Goal: Task Accomplishment & Management: Complete application form

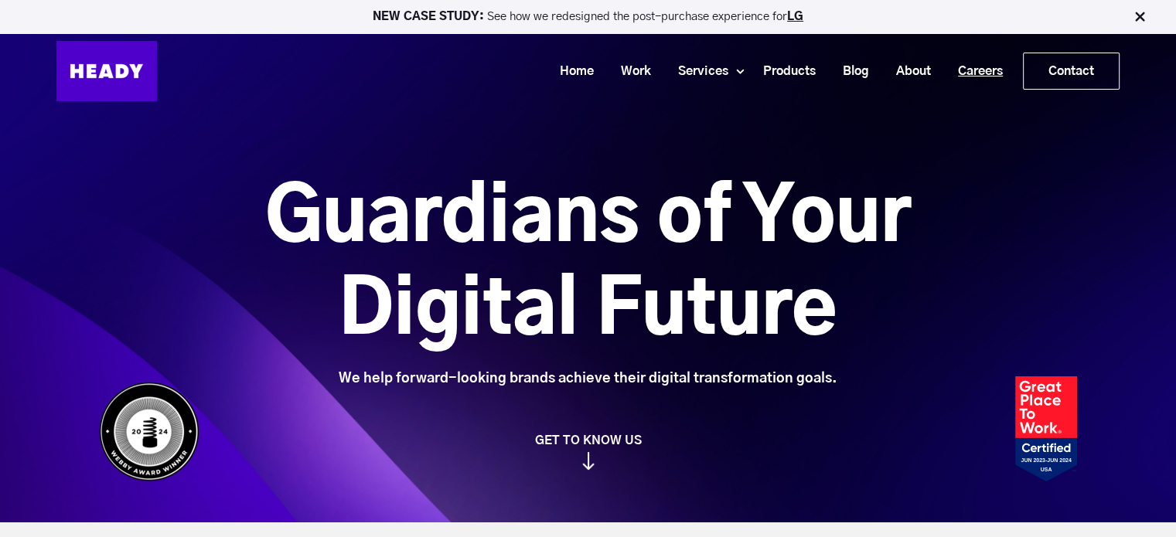
click at [969, 73] on link "Careers" at bounding box center [975, 71] width 72 height 29
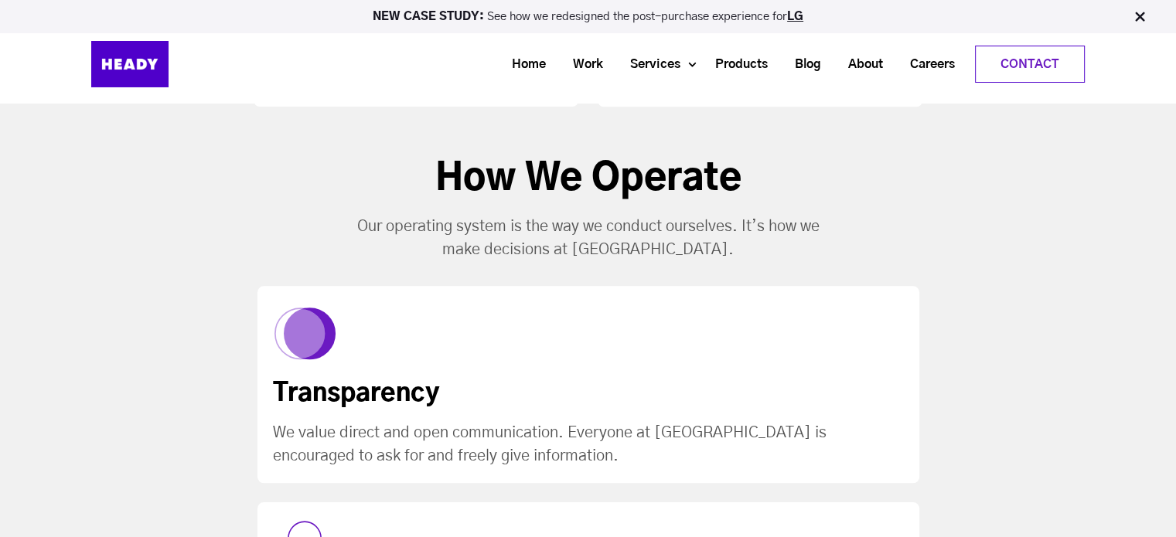
scroll to position [1456, 0]
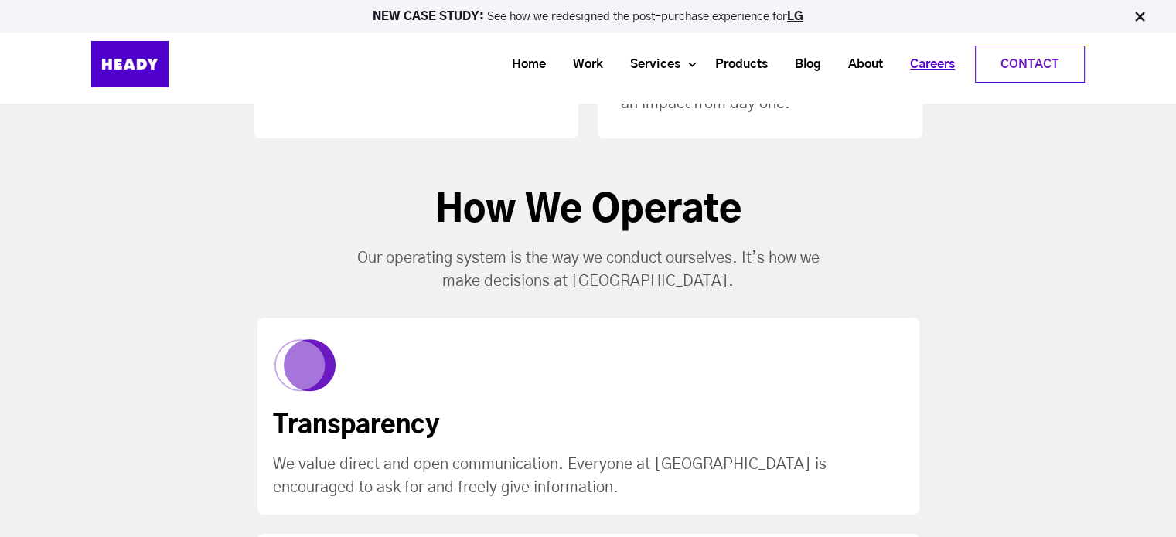
click at [926, 63] on link "Careers" at bounding box center [927, 64] width 72 height 29
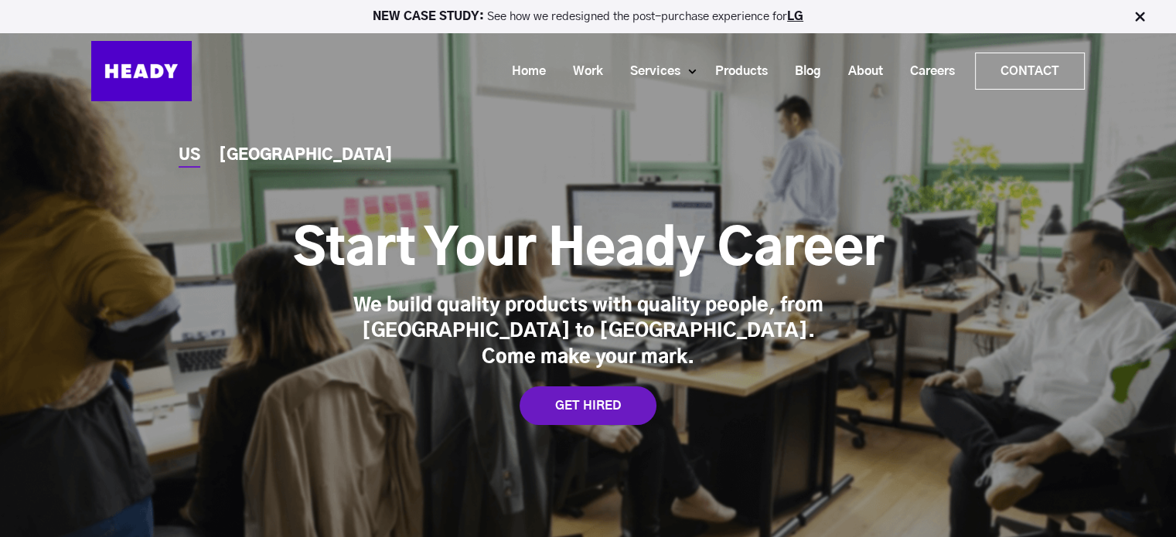
click at [251, 163] on div "INDIA" at bounding box center [306, 156] width 174 height 16
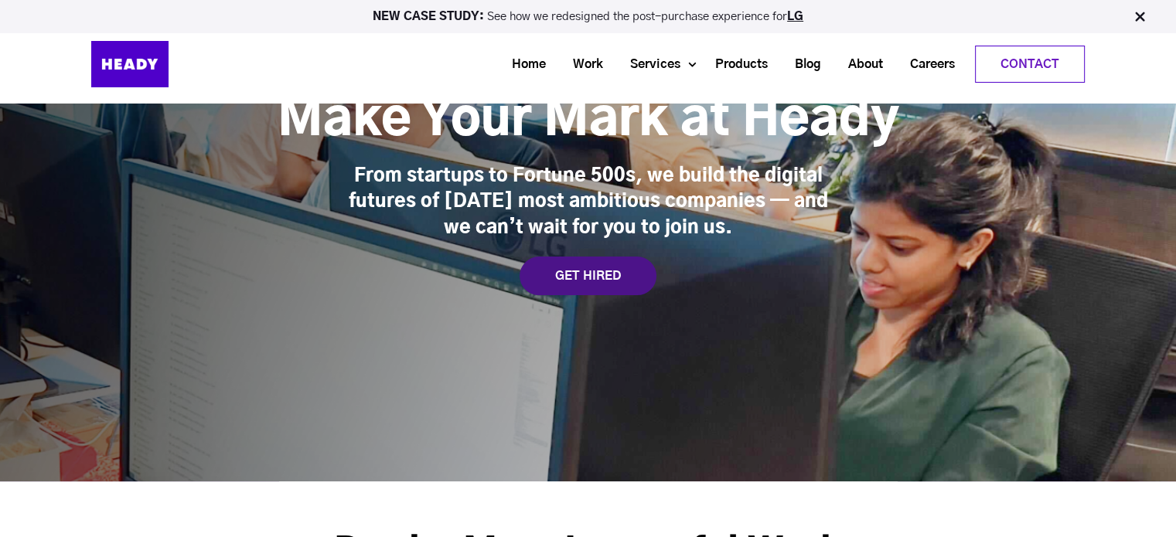
click at [550, 281] on div "GET HIRED" at bounding box center [588, 276] width 137 height 39
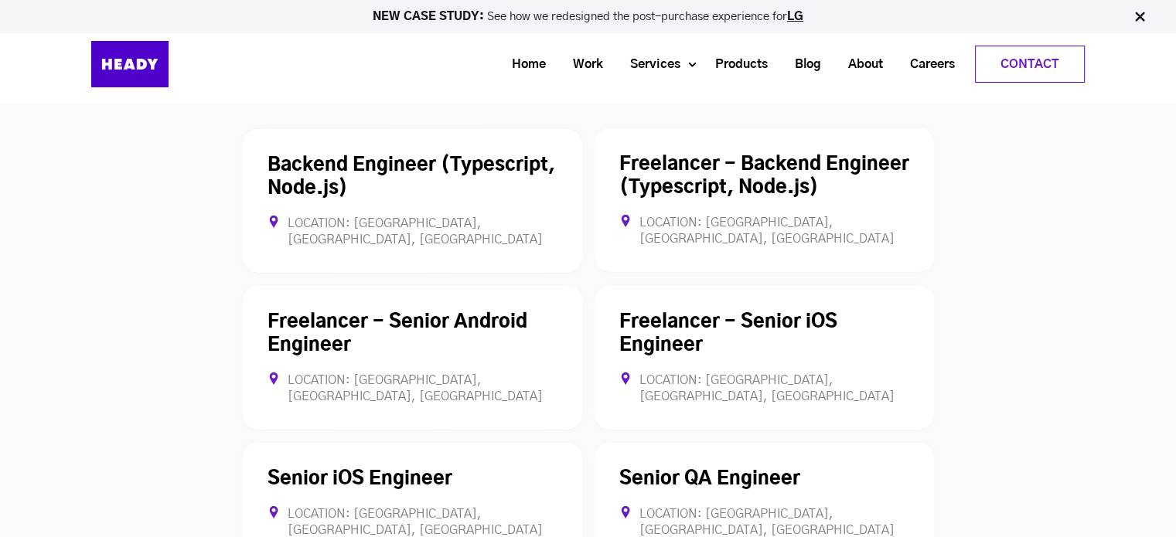
scroll to position [4282, 0]
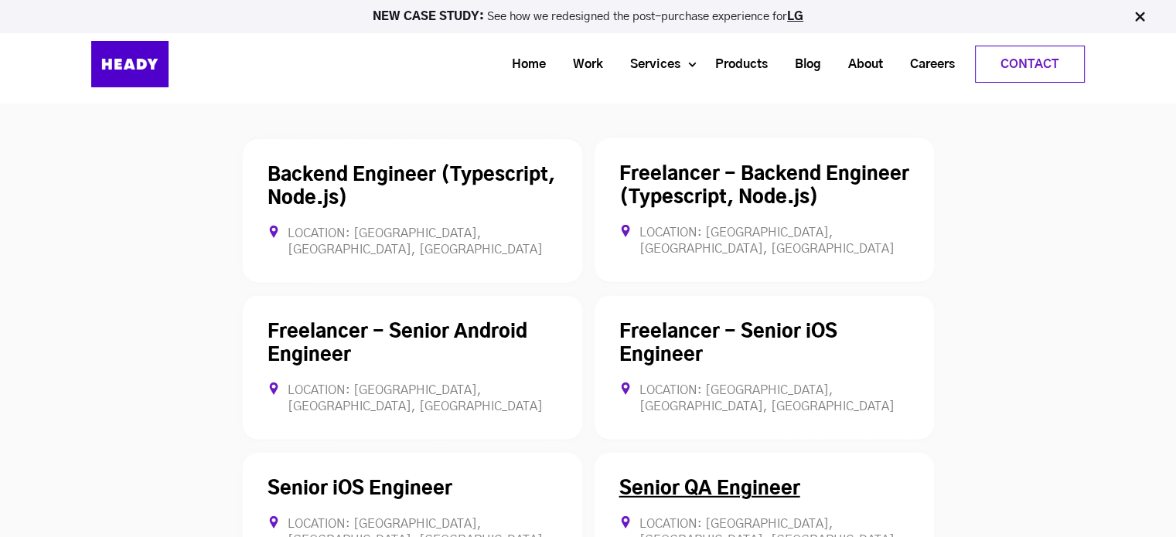
click at [776, 453] on div "Senior QA Engineer Location: Mumbai, Maharashtra, India Full-time" at bounding box center [764, 513] width 339 height 121
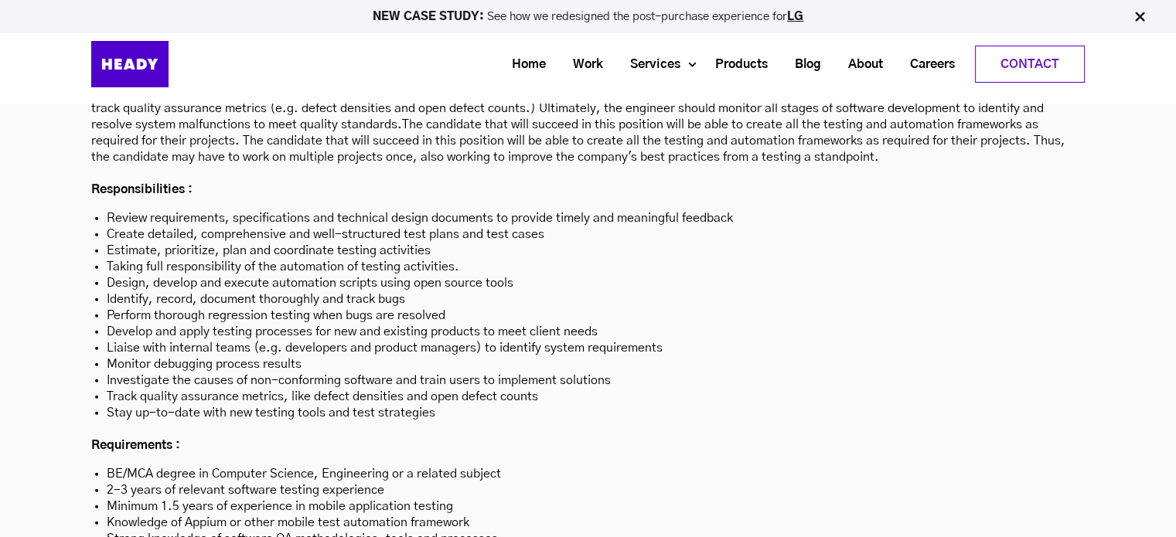
scroll to position [4553, 0]
click at [708, 532] on li "Strong knowledge of software QA methodologies, tools and processes" at bounding box center [588, 540] width 963 height 16
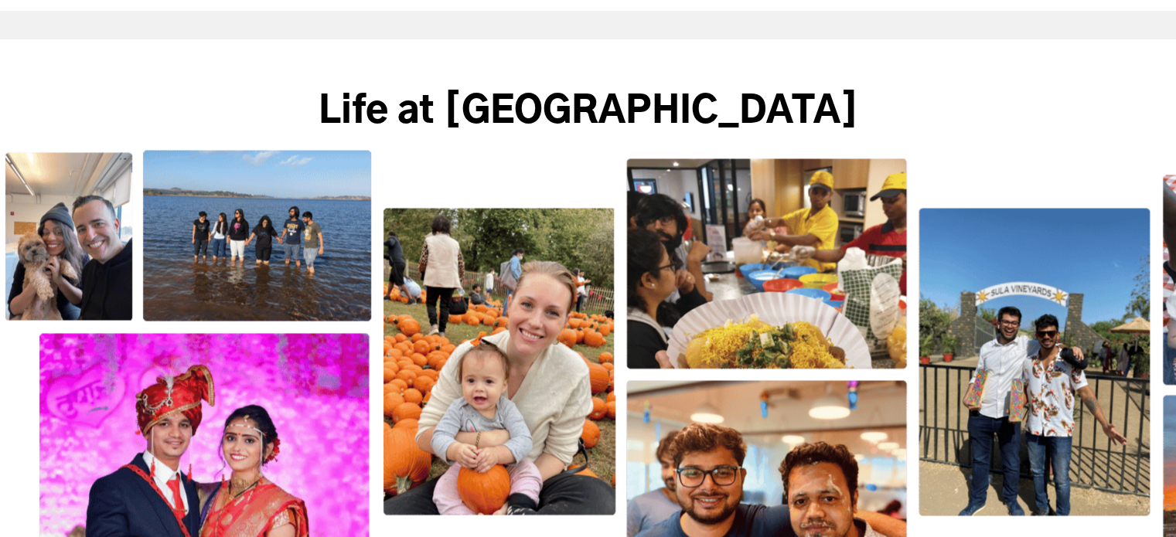
scroll to position [2468, 0]
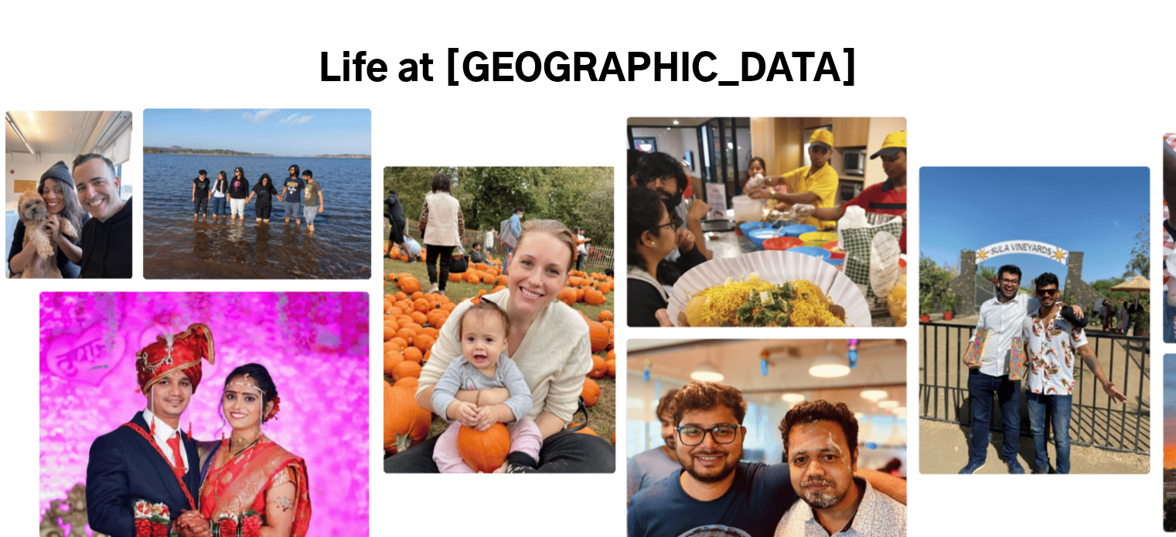
drag, startPoint x: 708, startPoint y: 465, endPoint x: 913, endPoint y: 3, distance: 505.7
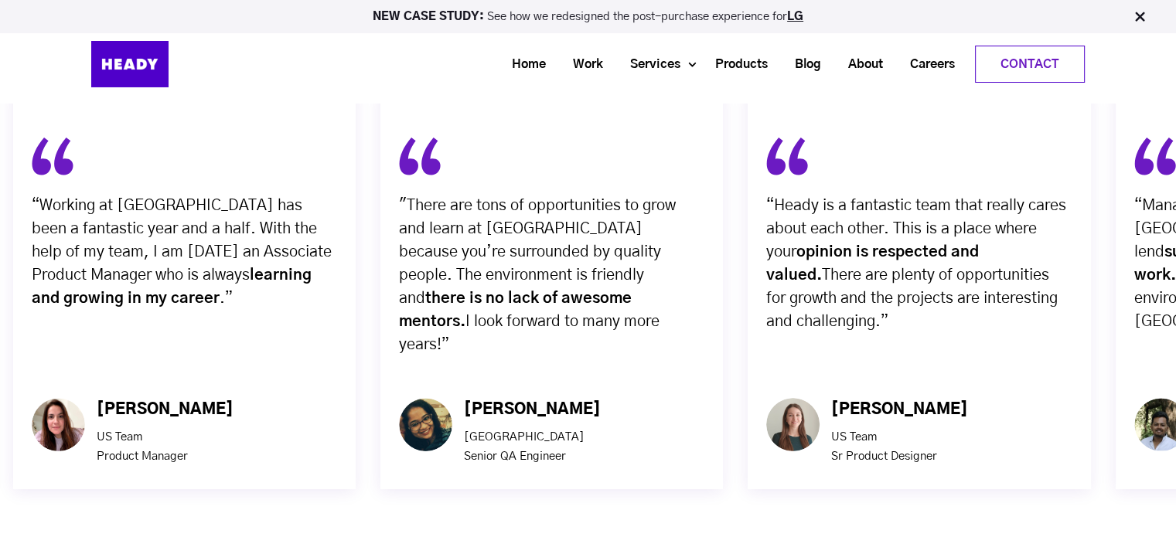
scroll to position [5873, 0]
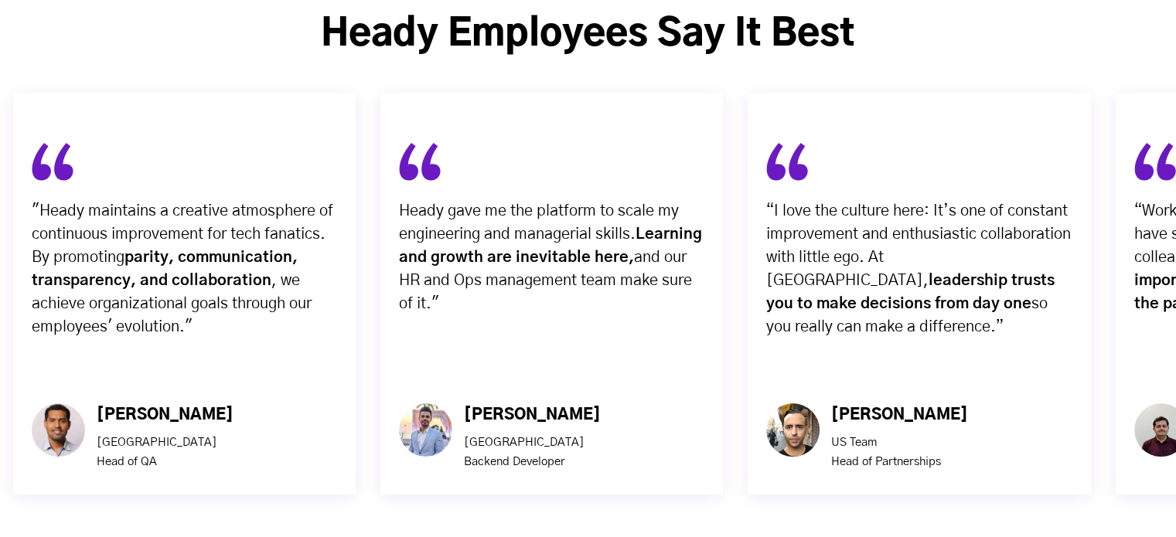
scroll to position [5870, 0]
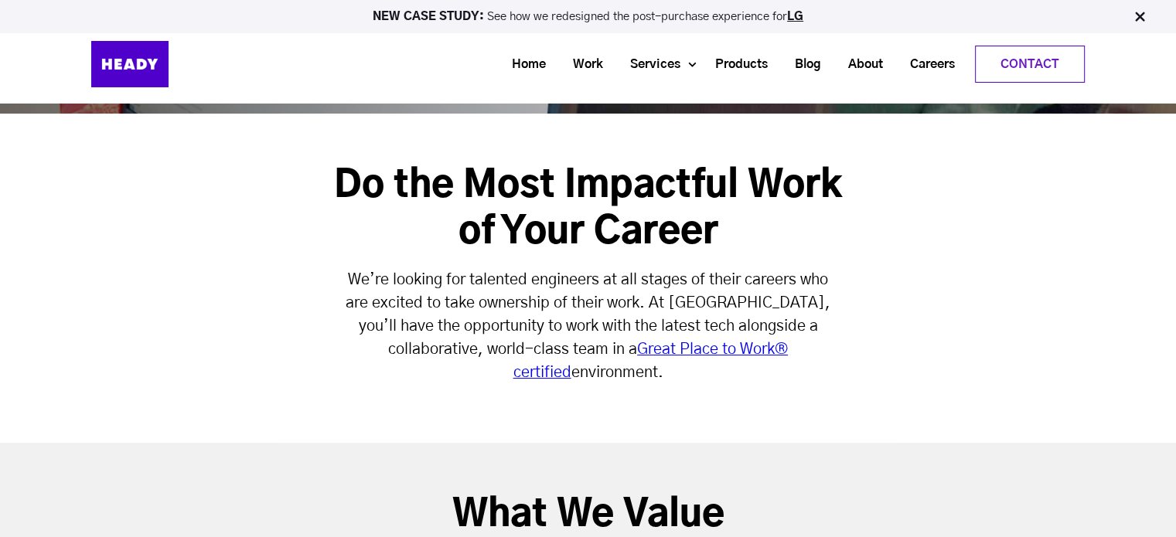
scroll to position [435, 0]
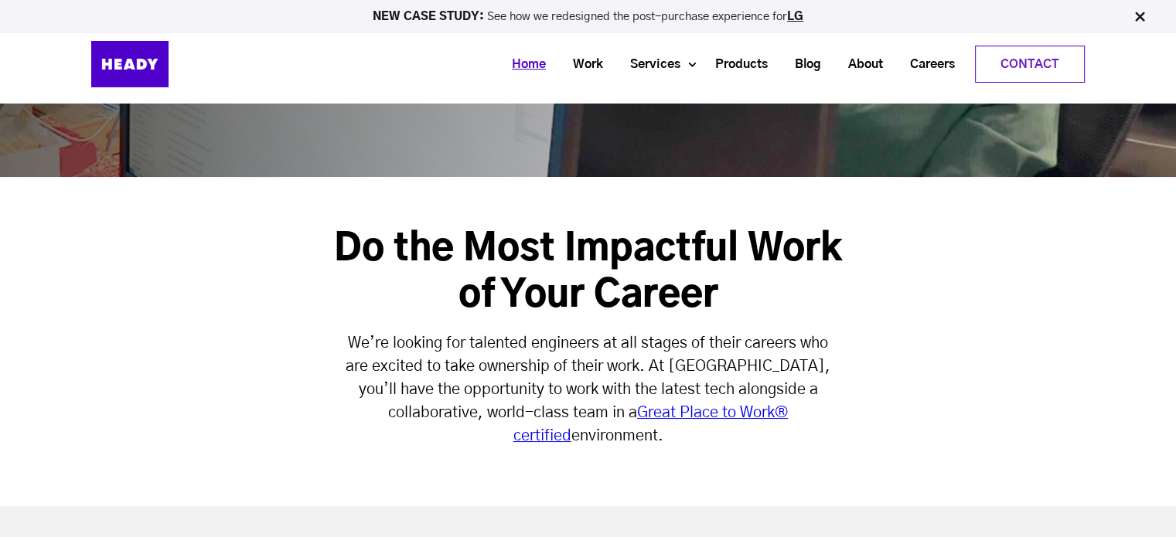
click at [510, 56] on link "Home" at bounding box center [523, 64] width 61 height 29
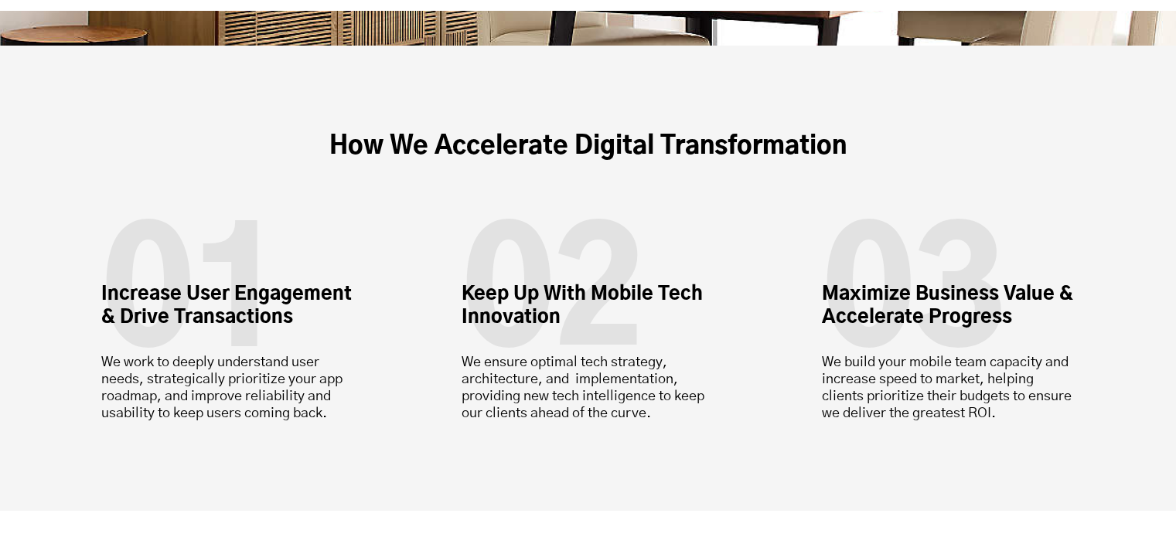
scroll to position [4673, 0]
